Goal: Find specific page/section: Find specific page/section

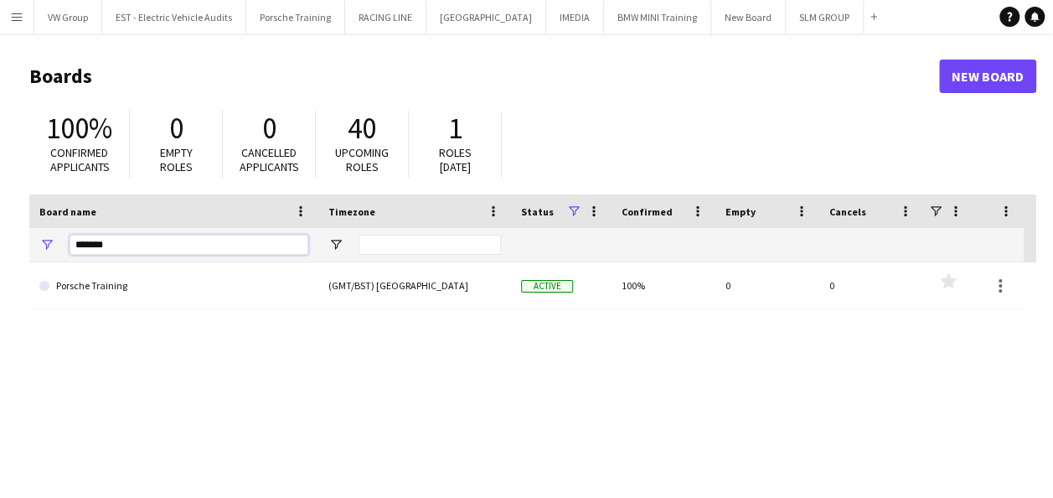
click at [116, 243] on input "*******" at bounding box center [189, 245] width 239 height 20
type input "*"
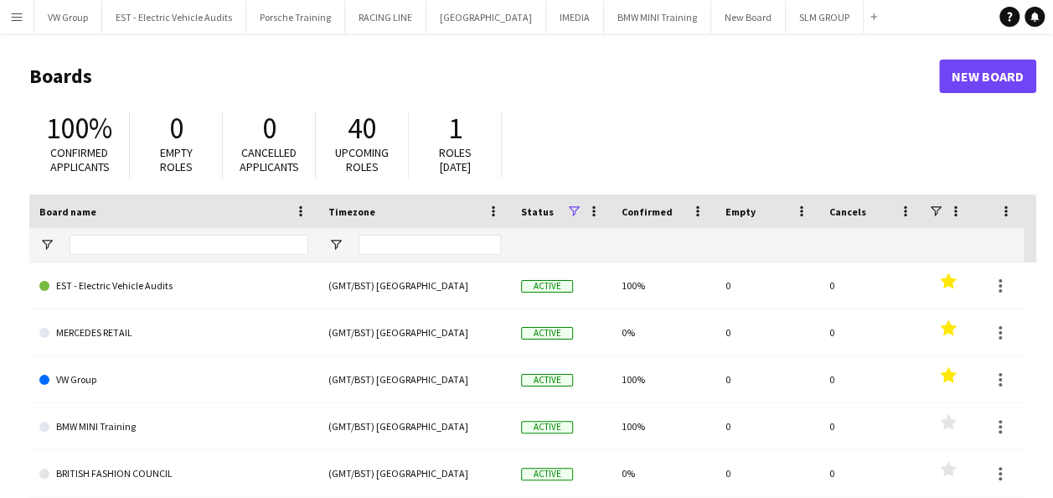
click at [14, 15] on app-icon "Menu" at bounding box center [16, 16] width 13 height 13
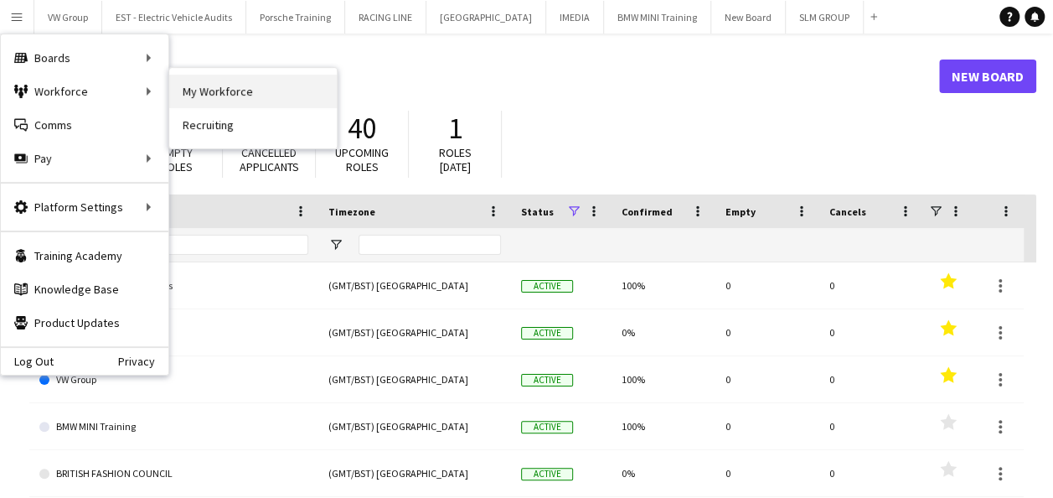
click at [195, 89] on link "My Workforce" at bounding box center [253, 92] width 168 height 34
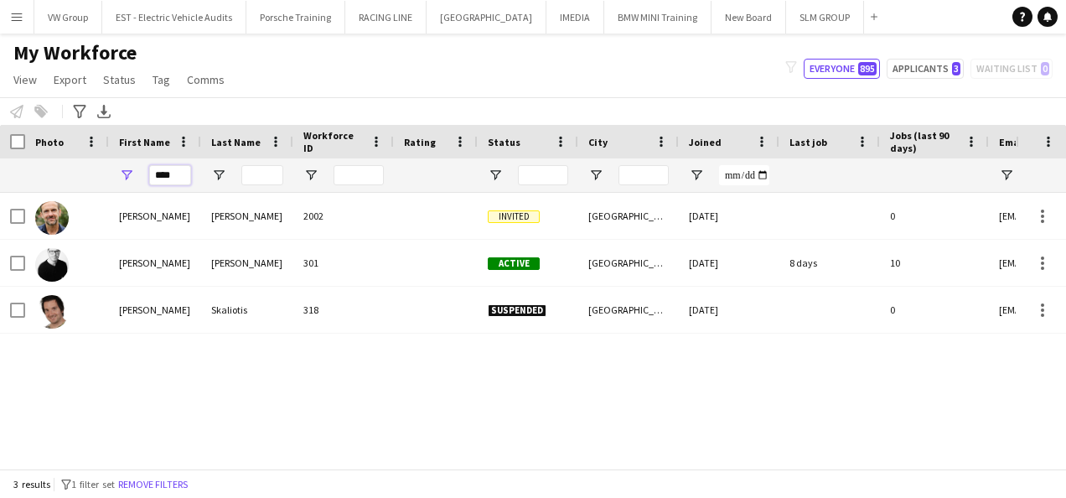
click at [177, 171] on input "****" at bounding box center [170, 175] width 42 height 20
type input "*"
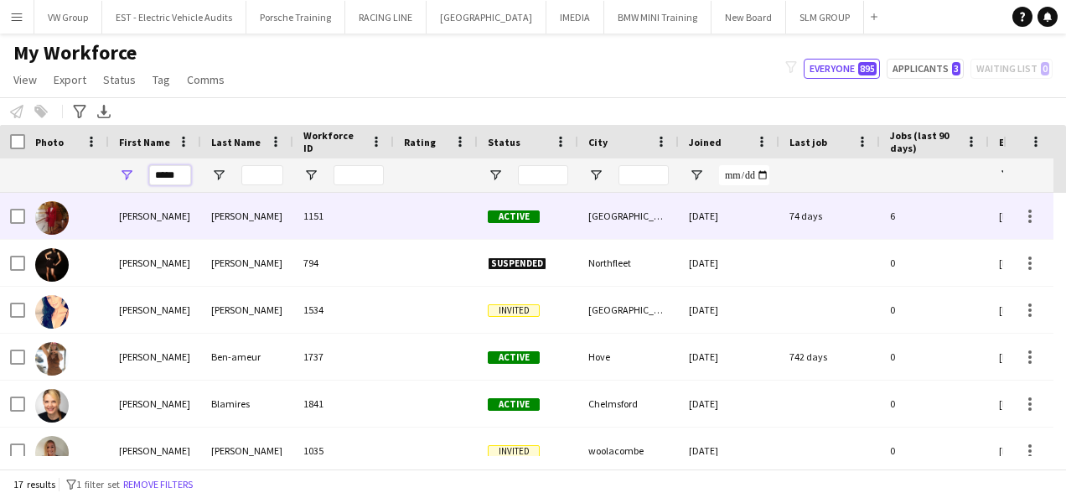
type input "*****"
click at [128, 221] on div "[PERSON_NAME]" at bounding box center [155, 216] width 92 height 46
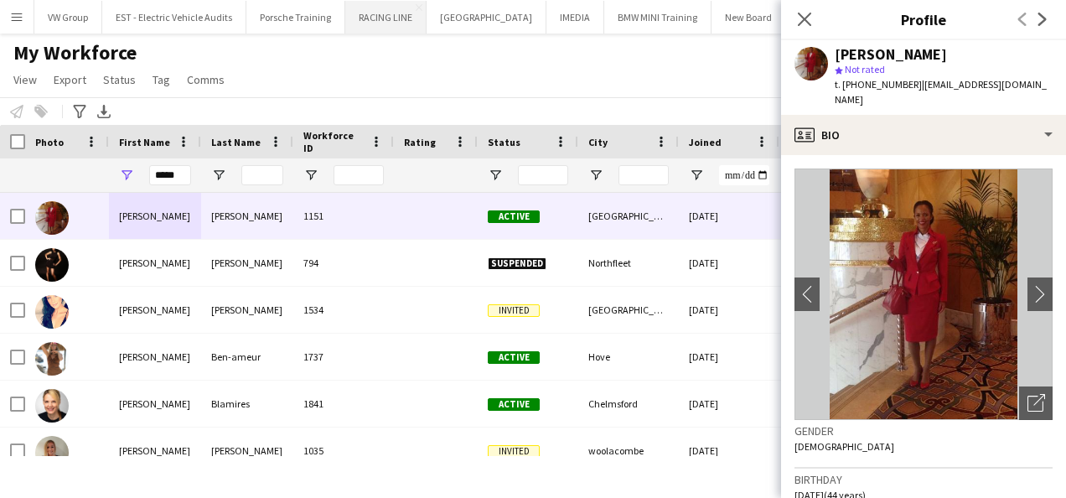
click at [405, 14] on button "RACING LINE Close" at bounding box center [385, 17] width 81 height 33
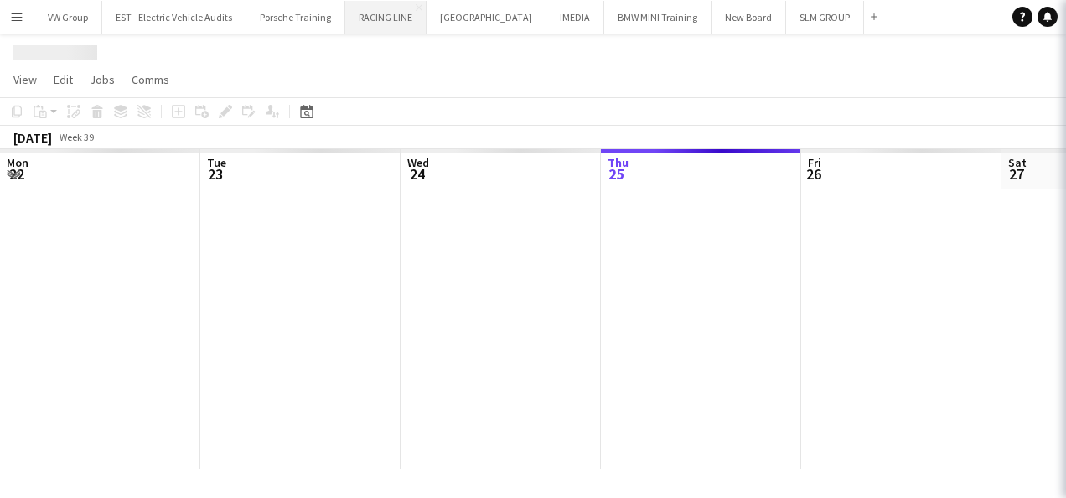
scroll to position [0, 400]
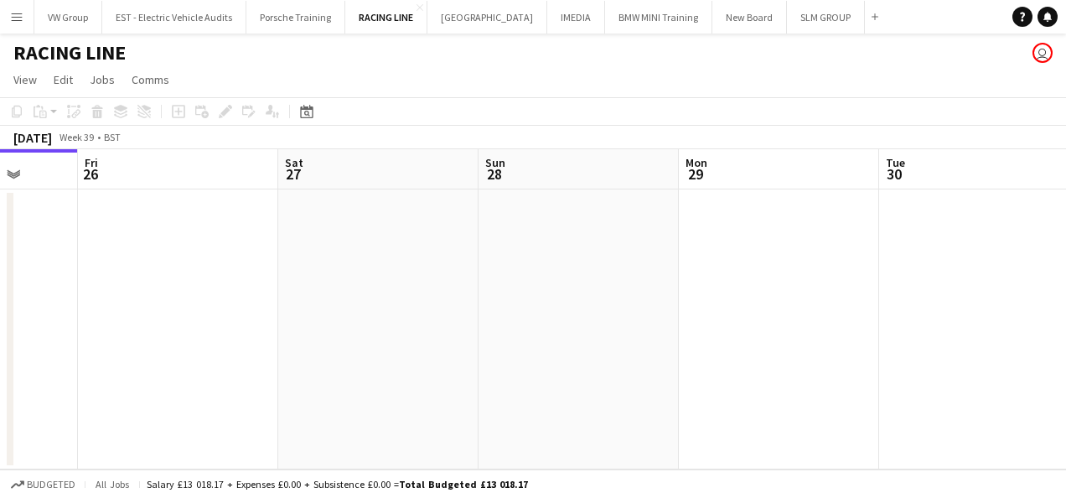
drag, startPoint x: 655, startPoint y: 194, endPoint x: 400, endPoint y: 335, distance: 291.7
click at [400, 335] on app-calendar-viewport "Mon 22 Tue 23 Wed 24 Thu 25 Fri 26 Sat 27 Sun 28 Mon 29 Tue 30 Wed 1 Thu 2" at bounding box center [533, 309] width 1066 height 320
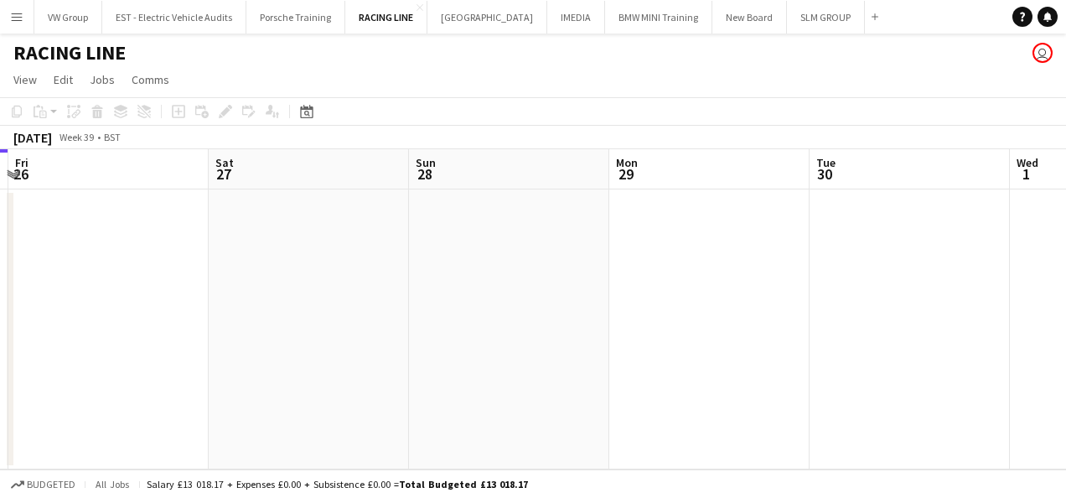
drag, startPoint x: 821, startPoint y: 385, endPoint x: 572, endPoint y: 377, distance: 248.9
click at [410, 460] on app-calendar-viewport "Mon 22 Tue 23 Wed 24 Thu 25 Fri 26 Sat 27 Sun 28 Mon 29 Tue 30 Wed 1 Thu 2" at bounding box center [533, 309] width 1066 height 320
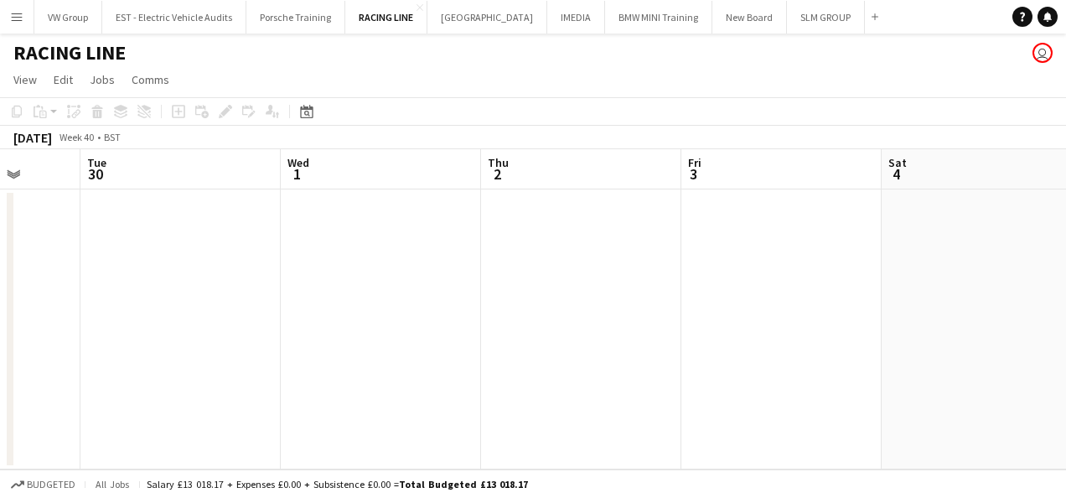
drag, startPoint x: 582, startPoint y: 357, endPoint x: 444, endPoint y: 369, distance: 138.7
click at [446, 369] on app-calendar-viewport "Fri 26 Sat 27 Sun 28 Mon 29 Tue 30 Wed 1 Thu 2 Fri 3 Sat 4 Sun 5 Mon 6" at bounding box center [533, 309] width 1066 height 320
drag, startPoint x: 604, startPoint y: 328, endPoint x: 523, endPoint y: 342, distance: 82.4
click at [526, 346] on app-calendar-viewport "Fri 26 Sat 27 Sun 28 Mon 29 Tue 30 Wed 1 Thu 2 Fri 3 Sat 4 Sun 5 Mon 6" at bounding box center [533, 309] width 1066 height 320
drag, startPoint x: 760, startPoint y: 307, endPoint x: 491, endPoint y: 357, distance: 273.6
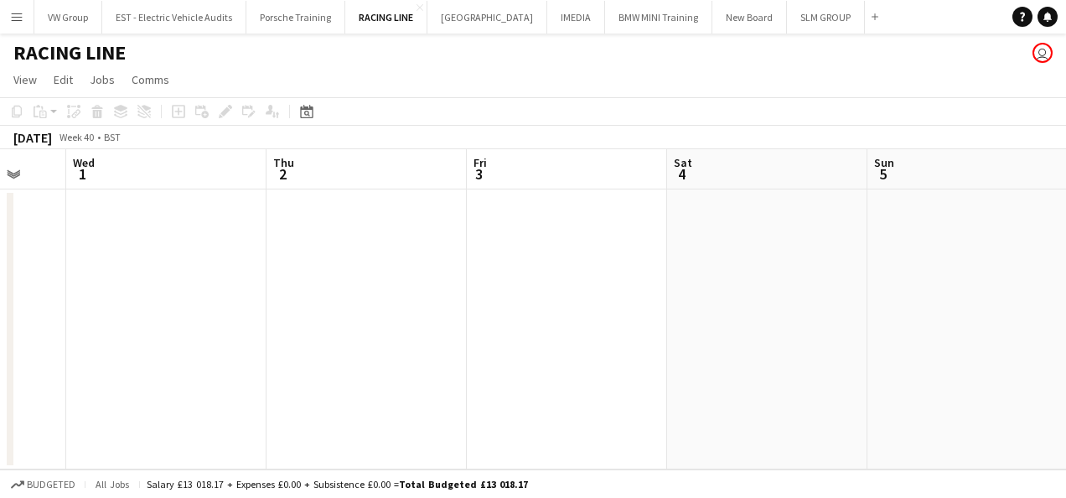
click at [493, 356] on app-calendar-viewport "Sun 28 Mon 29 Tue 30 Wed 1 Thu 2 Fri 3 Sat 4 Sun 5 Mon 6 Tue 7 Wed 8" at bounding box center [533, 309] width 1066 height 320
drag, startPoint x: 602, startPoint y: 314, endPoint x: 504, endPoint y: 342, distance: 101.8
click at [518, 338] on app-calendar-viewport "Tue 30 Wed 1 Thu 2 Fri 3 Sat 4 Sun 5 Mon 6 Tue 7 Wed 8 Thu 9 Fri 10" at bounding box center [533, 309] width 1066 height 320
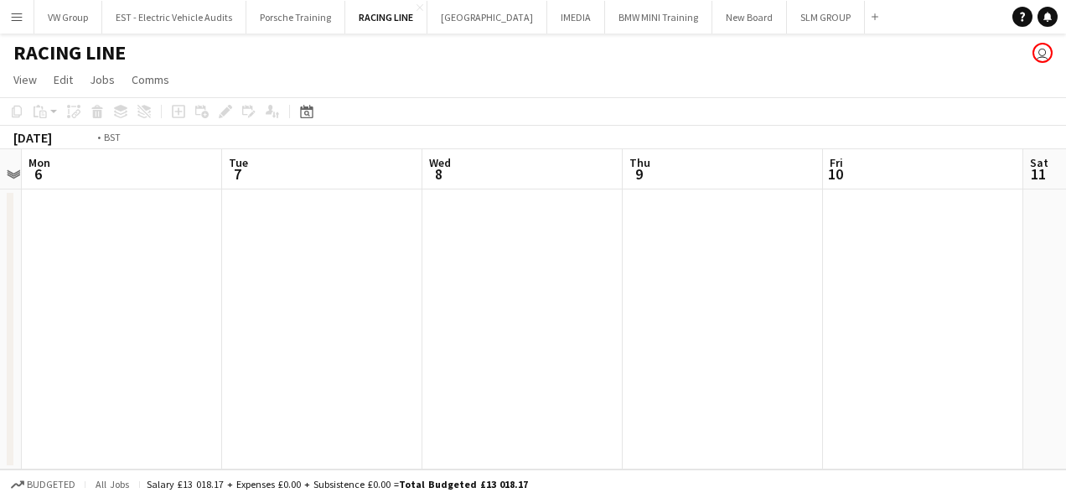
drag, startPoint x: 843, startPoint y: 301, endPoint x: 561, endPoint y: 333, distance: 283.3
click at [599, 322] on app-calendar-viewport "Thu 2 Fri 3 Sat 4 Sun 5 Mon 6 Tue 7 Wed 8 Thu 9 Fri 10 Sat 11 Sun 12" at bounding box center [533, 309] width 1066 height 320
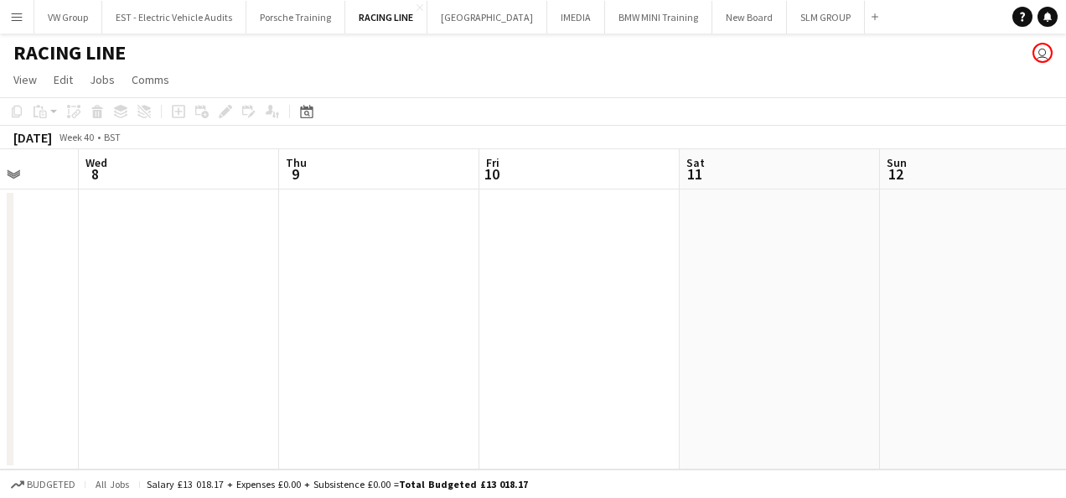
click at [636, 316] on app-calendar-viewport "Sat 4 Sun 5 Mon 6 Tue 7 Wed 8 Thu 9 Fri 10 Sat 11 Sun 12 Mon 13 Tue 14" at bounding box center [533, 309] width 1066 height 320
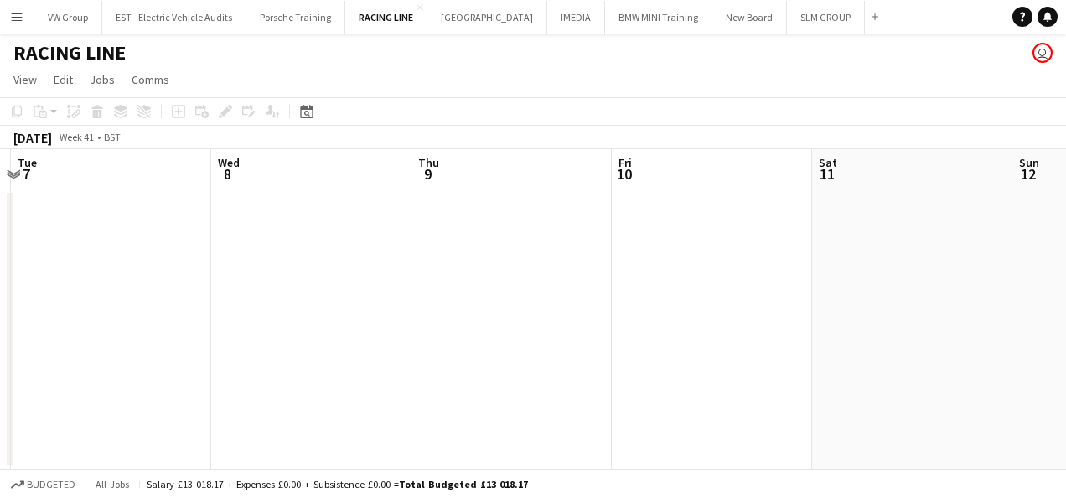
drag, startPoint x: 849, startPoint y: 288, endPoint x: 523, endPoint y: 347, distance: 331.1
click at [565, 339] on app-calendar-viewport "Sat 4 Sun 5 Mon 6 Tue 7 Wed 8 Thu 9 Fri 10 Sat 11 Sun 12 Mon 13 Tue 14" at bounding box center [533, 309] width 1066 height 320
click at [659, 298] on app-calendar-viewport "Mon 6 Tue 7 Wed 8 Thu 9 Fri 10 Sat 11 Sun 12 Mon 13 Tue 14 Wed 15 Thu 16" at bounding box center [533, 309] width 1066 height 320
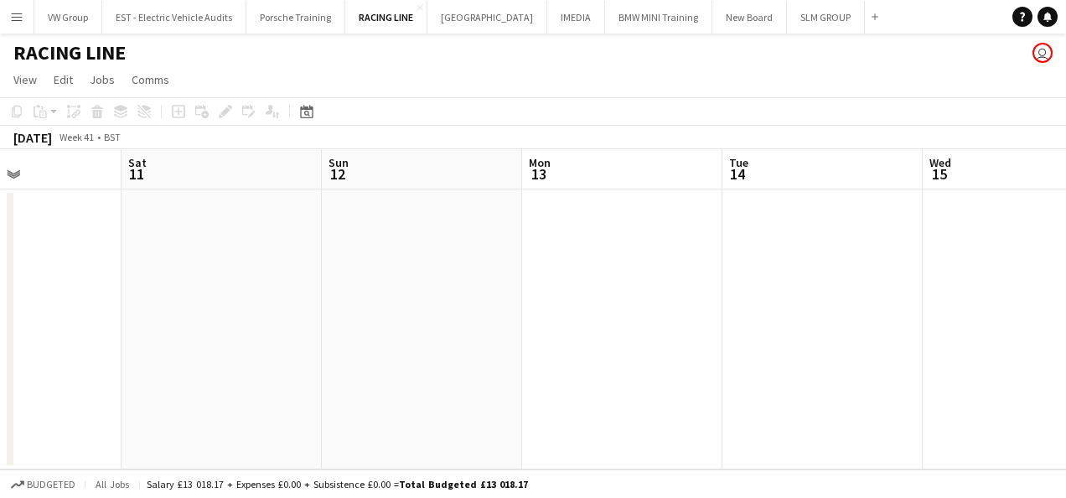
drag, startPoint x: 948, startPoint y: 275, endPoint x: 648, endPoint y: 320, distance: 303.3
click at [749, 296] on app-calendar-viewport "Wed 8 Thu 9 Fri 10 Sat 11 Sun 12 Mon 13 Tue 14 Wed 15 Thu 16 Fri 17 Sat 18" at bounding box center [533, 309] width 1066 height 320
drag, startPoint x: 949, startPoint y: 297, endPoint x: 687, endPoint y: 320, distance: 263.2
click at [721, 317] on app-calendar-viewport "Wed 8 Thu 9 Fri 10 Sat 11 Sun 12 Mon 13 Tue 14 Wed 15 Thu 16 Fri 17 Sat 18" at bounding box center [533, 309] width 1066 height 320
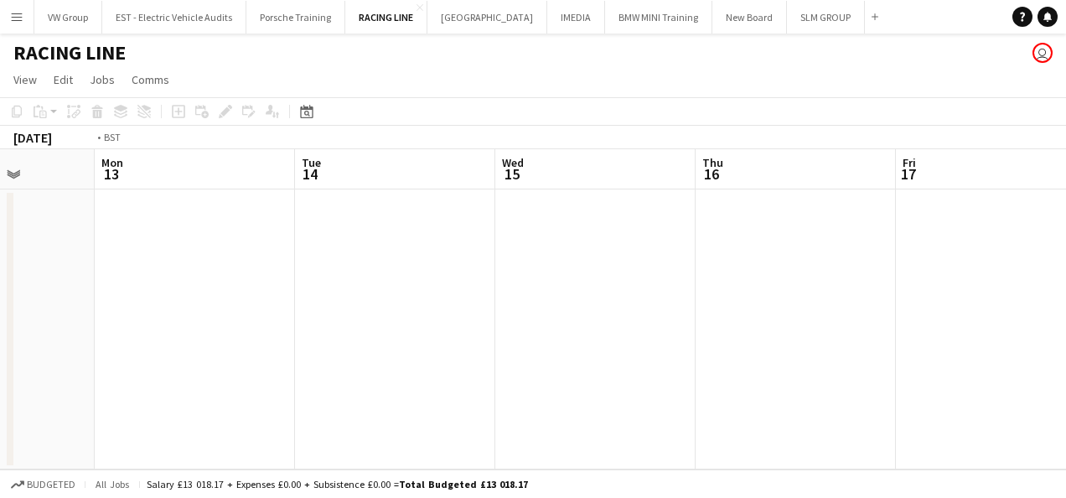
drag, startPoint x: 925, startPoint y: 275, endPoint x: 695, endPoint y: 306, distance: 231.6
click at [705, 308] on app-calendar-viewport "Fri 10 Sat 11 Sun 12 Mon 13 Tue 14 Wed 15 Thu 16 Fri 17 Sat 18 Sun 19 Mon 20" at bounding box center [533, 309] width 1066 height 320
drag, startPoint x: 839, startPoint y: 280, endPoint x: 687, endPoint y: 315, distance: 156.5
click at [689, 315] on app-calendar-viewport "Sun 12 Mon 13 Tue 14 Wed 15 Thu 16 Fri 17 Sat 18 Sun 19 Mon 20 Tue 21 1/1 1 Job…" at bounding box center [533, 309] width 1066 height 320
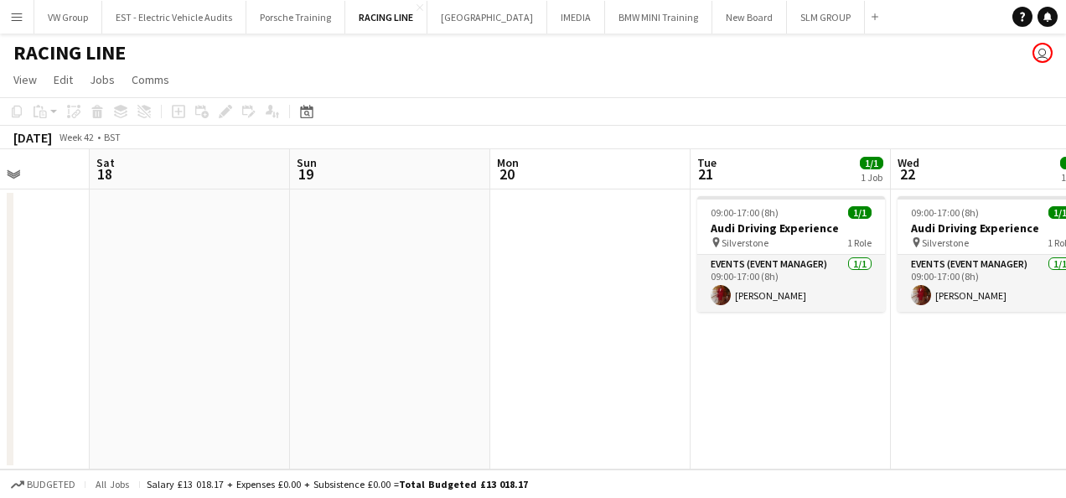
drag, startPoint x: 817, startPoint y: 307, endPoint x: 572, endPoint y: 343, distance: 247.3
click at [588, 340] on app-calendar-viewport "Tue 14 Wed 15 Thu 16 Fri 17 Sat 18 Sun 19 Mon 20 Tue 21 1/1 1 Job Wed 22 1/1 1 …" at bounding box center [533, 309] width 1066 height 320
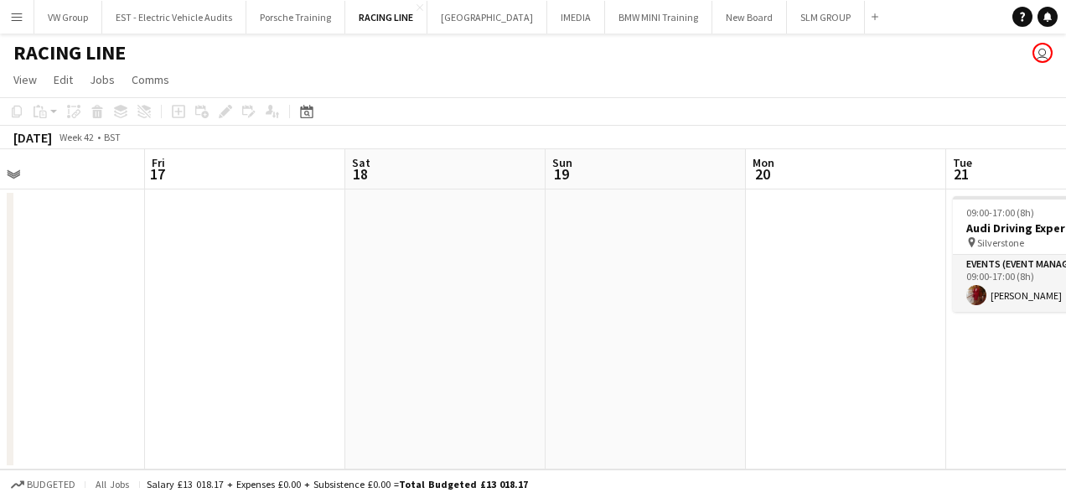
click at [472, 365] on app-calendar-viewport "Tue 14 Wed 15 Thu 16 Fri 17 Sat 18 Sun 19 Mon 20 Tue 21 1/1 1 Job Wed 22 1/1 1 …" at bounding box center [533, 309] width 1066 height 320
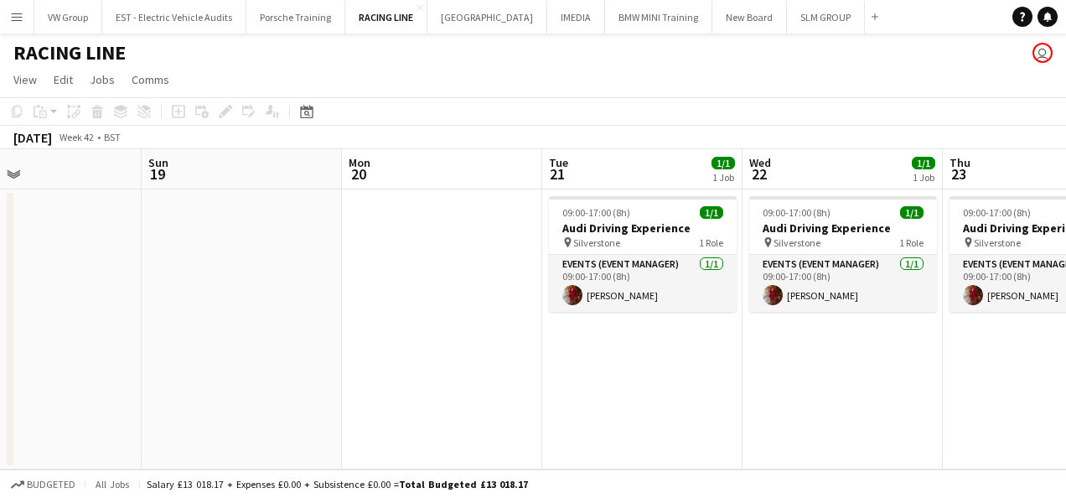
drag, startPoint x: 565, startPoint y: 385, endPoint x: 514, endPoint y: 386, distance: 50.3
click at [518, 388] on app-calendar-viewport "Thu 16 Fri 17 Sat 18 Sun 19 Mon 20 Tue 21 1/1 1 Job Wed 22 1/1 1 Job Thu 23 1/1…" at bounding box center [533, 309] width 1066 height 320
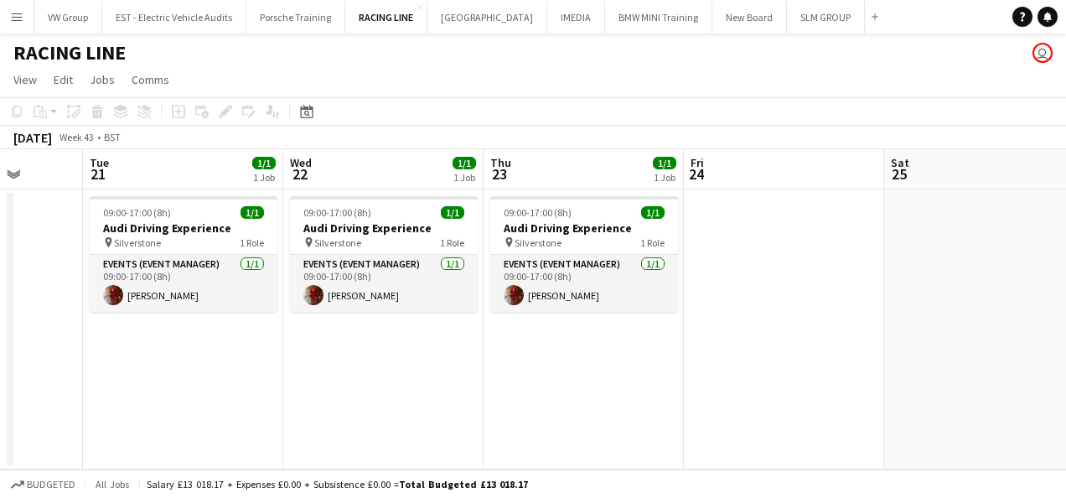
drag, startPoint x: 494, startPoint y: 399, endPoint x: 484, endPoint y: 400, distance: 10.1
click at [478, 400] on app-calendar-viewport "Sat 18 Sun 19 Mon 20 Tue 21 1/1 1 Job Wed 22 1/1 1 Job Thu 23 1/1 1 Job Fri 24 …" at bounding box center [533, 309] width 1066 height 320
